Goal: Obtain resource: Download file/media

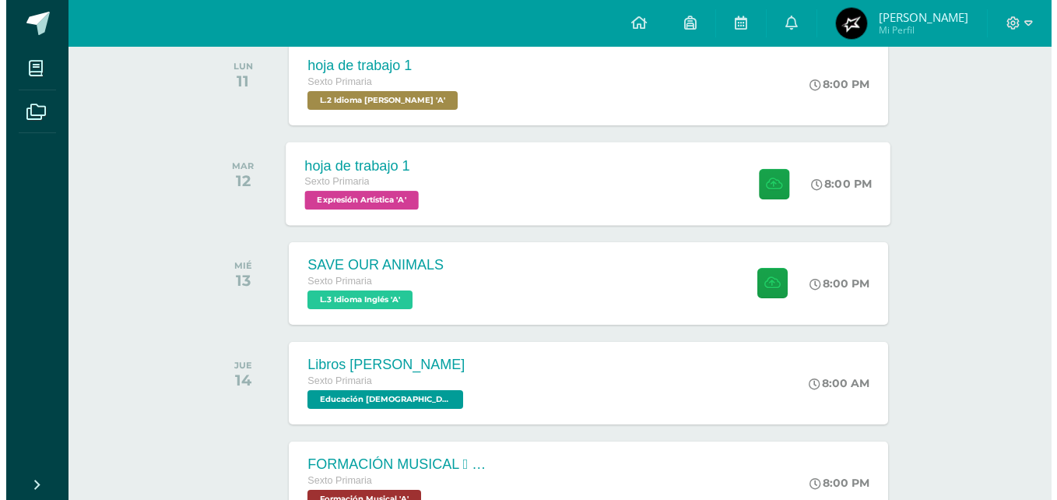
scroll to position [271, 0]
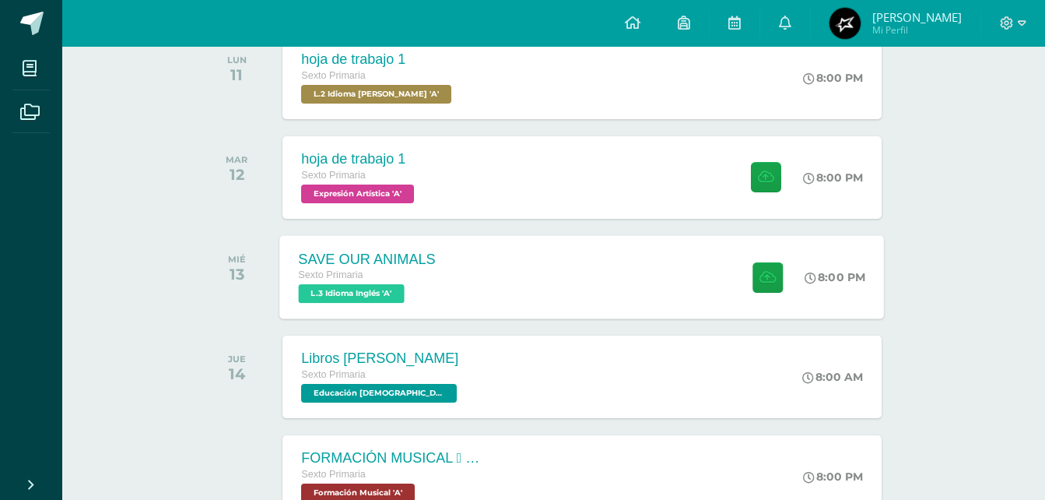
click at [391, 298] on span "L.3 Idioma Inglés 'A'" at bounding box center [352, 293] width 106 height 19
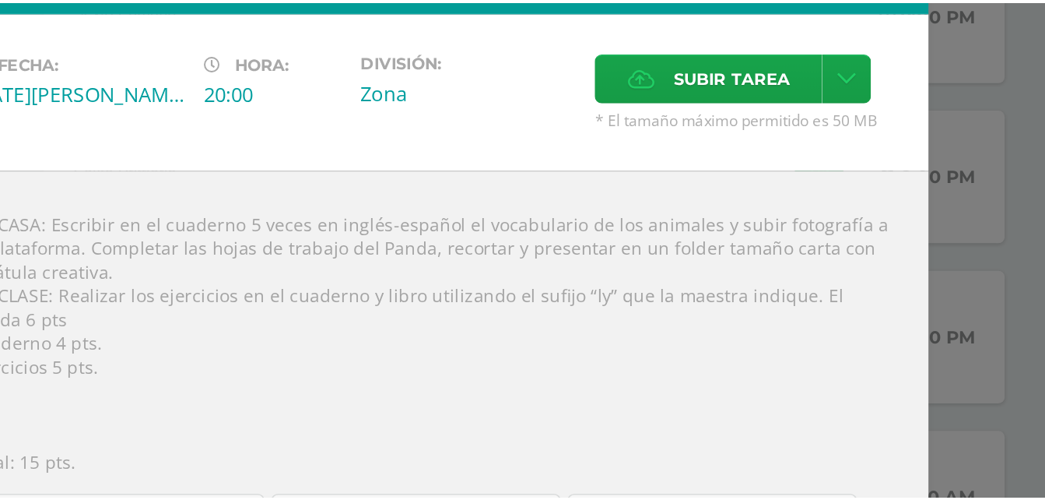
scroll to position [17, 0]
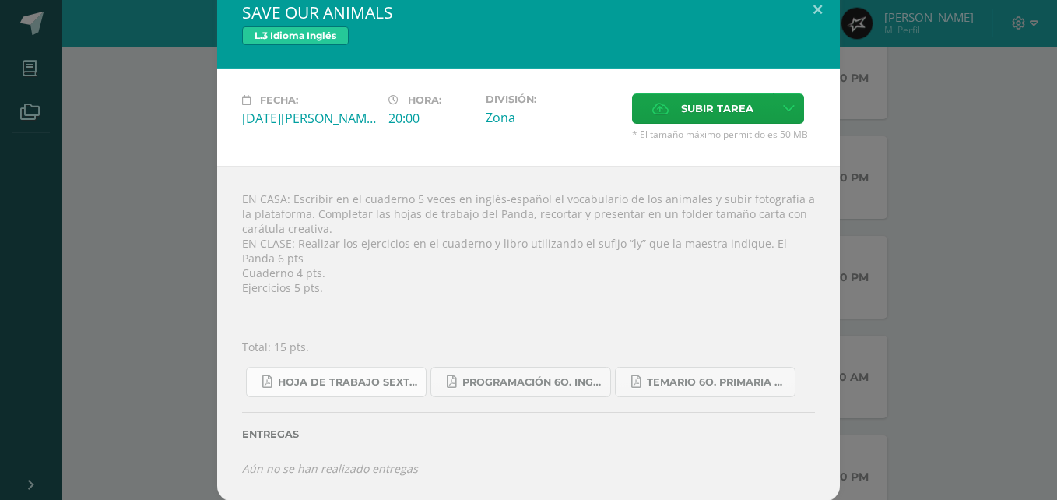
click at [368, 384] on span "Hoja de trabajo SEXTO1.pdf" at bounding box center [348, 382] width 140 height 12
click at [716, 377] on span "Temario 6o. primaria 4-2025.pdf" at bounding box center [717, 382] width 140 height 12
click at [818, 9] on button at bounding box center [817, 9] width 44 height 53
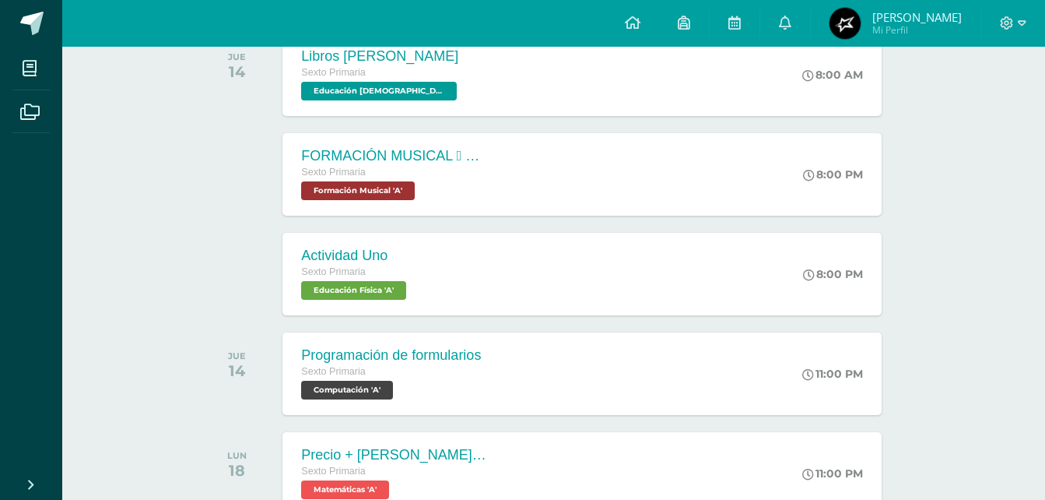
scroll to position [573, 0]
click at [389, 181] on span "Formación Musical 'A'" at bounding box center [356, 190] width 114 height 19
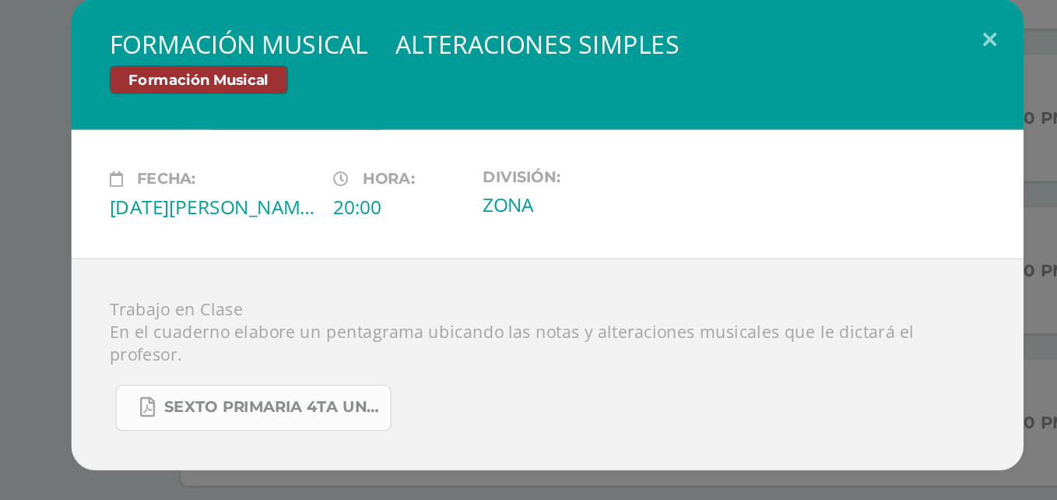
click at [351, 356] on span "SEXTO PRIMARIA 4TA UNIDAD.pdf" at bounding box center [348, 362] width 140 height 12
click at [817, 132] on button at bounding box center [817, 122] width 44 height 53
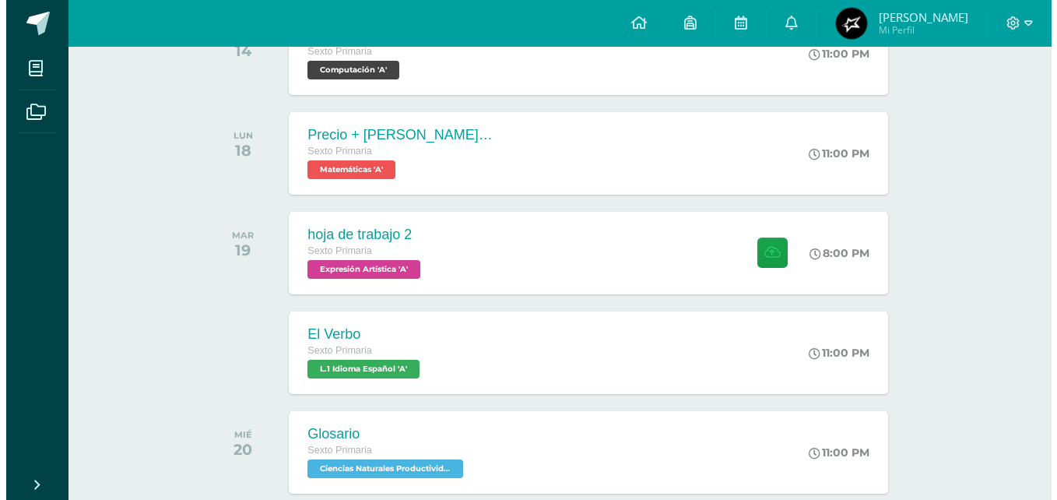
scroll to position [909, 0]
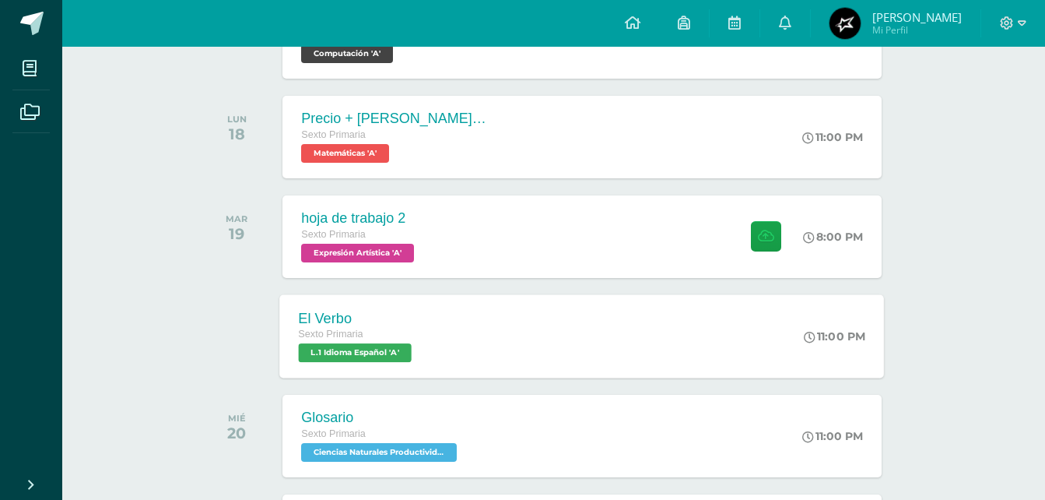
click at [453, 339] on div "El Verbo Sexto Primaria L.1 Idioma Español 'A' 11:00 PM El Verbo L.1 Idioma Esp…" at bounding box center [582, 335] width 605 height 83
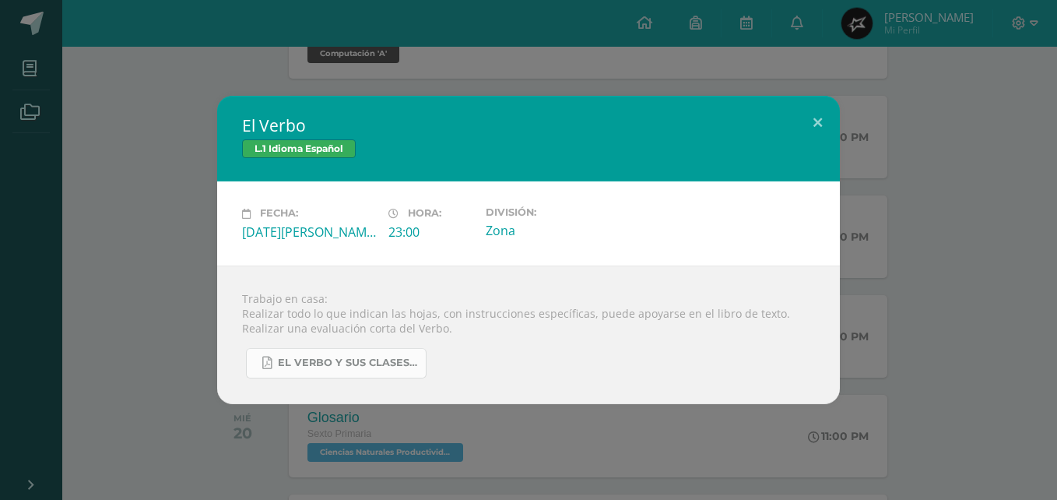
click at [312, 363] on span "El Verbo y sus clases..pdf" at bounding box center [348, 362] width 140 height 12
